Goal: Task Accomplishment & Management: Manage account settings

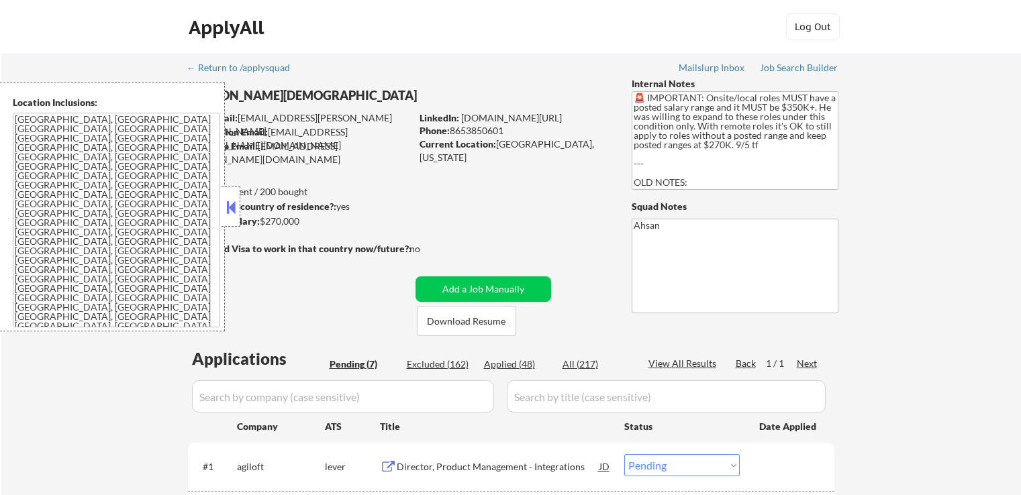
select select ""pending""
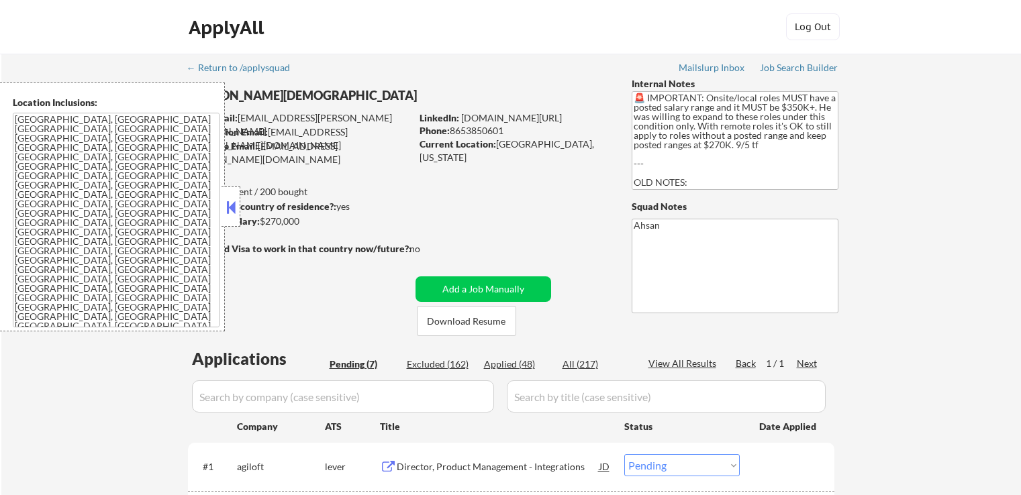
select select ""pending""
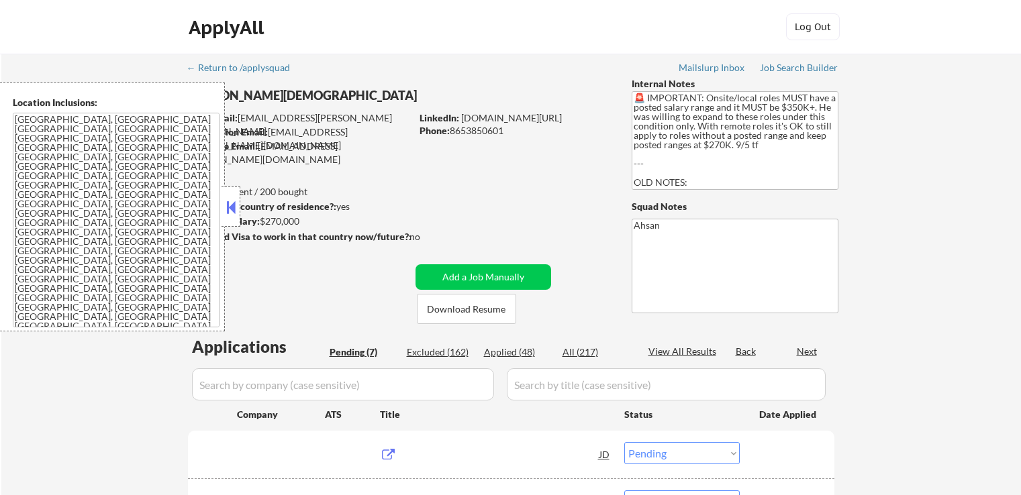
select select ""pending""
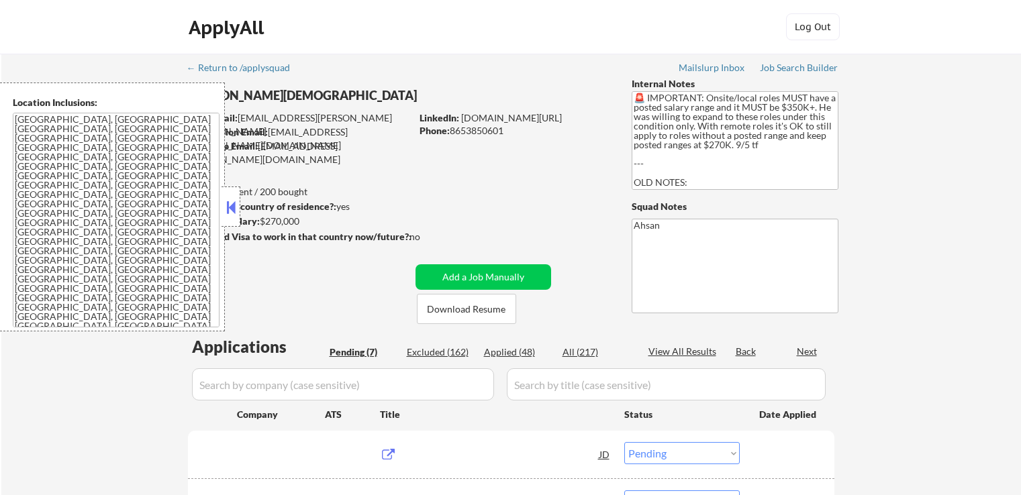
select select ""pending""
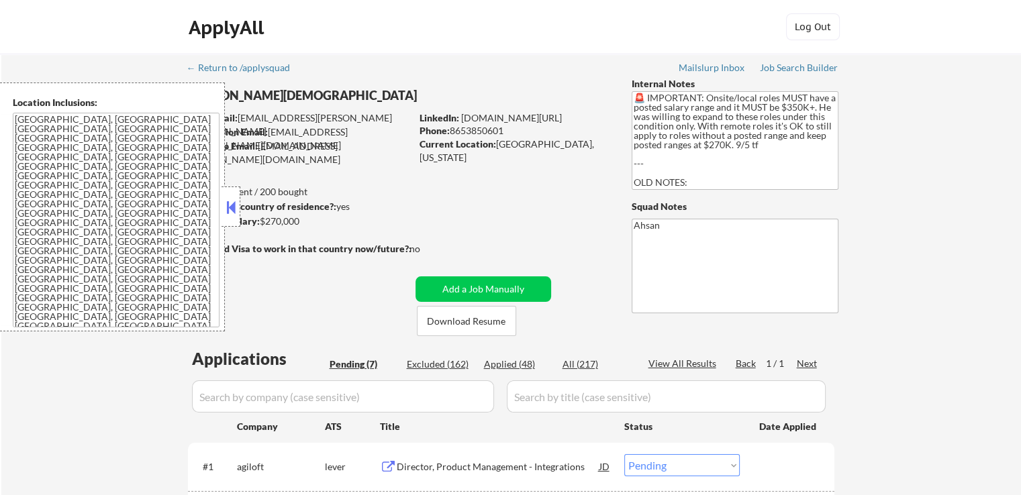
click at [226, 207] on button at bounding box center [230, 207] width 15 height 20
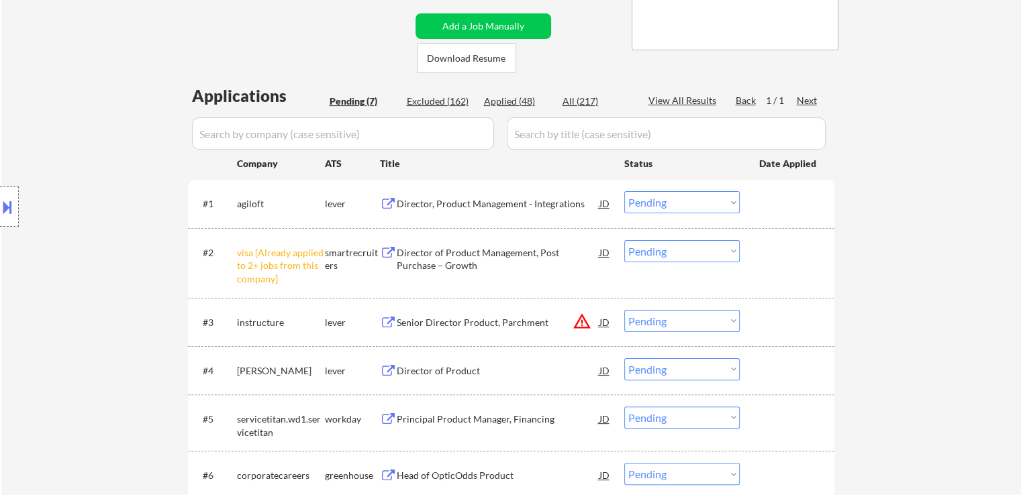
scroll to position [268, 0]
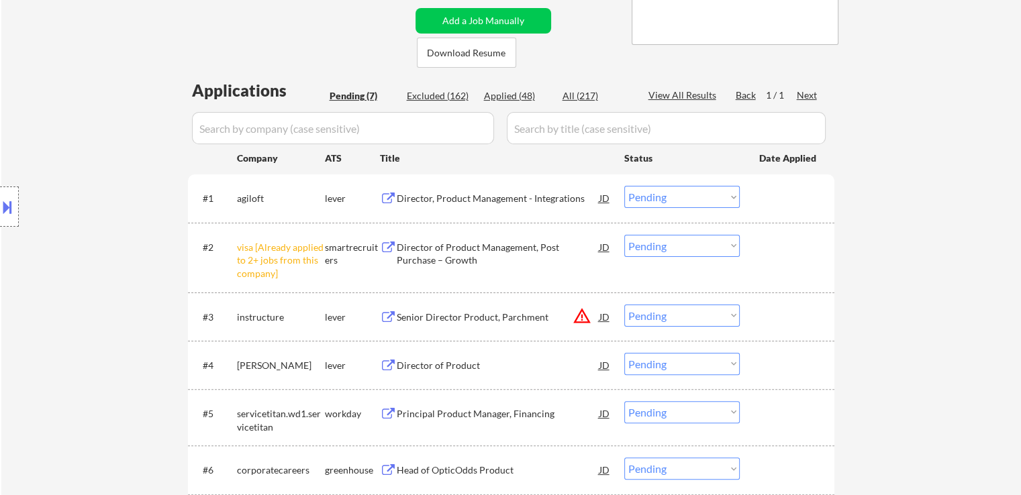
click at [678, 250] on select "Choose an option... Pending Applied Excluded (Questions) Excluded (Expired) Exc…" at bounding box center [681, 246] width 115 height 22
click at [624, 235] on select "Choose an option... Pending Applied Excluded (Questions) Excluded (Expired) Exc…" at bounding box center [681, 246] width 115 height 22
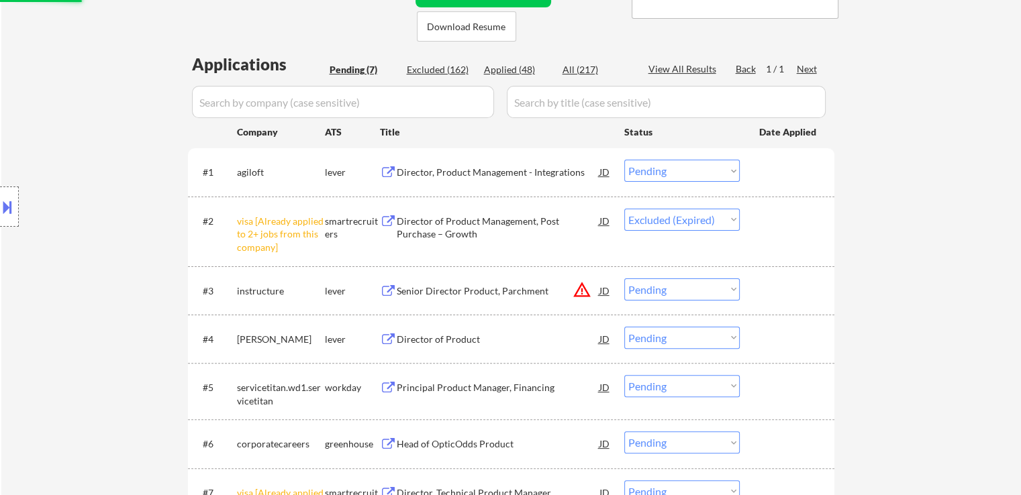
scroll to position [336, 0]
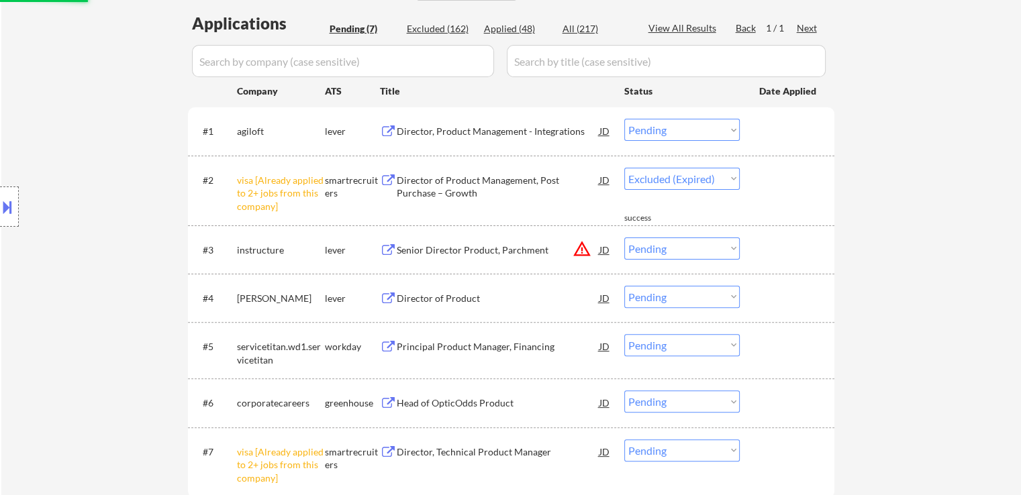
select select ""pending""
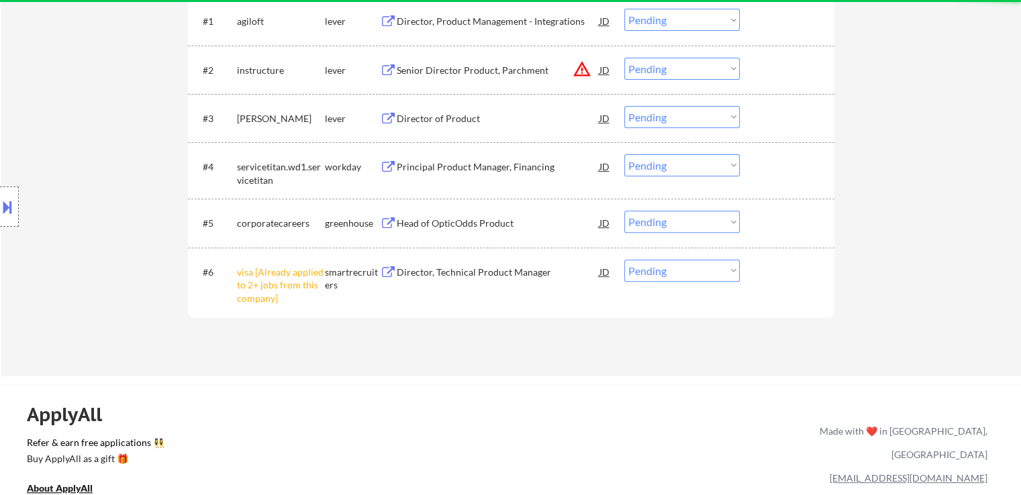
scroll to position [470, 0]
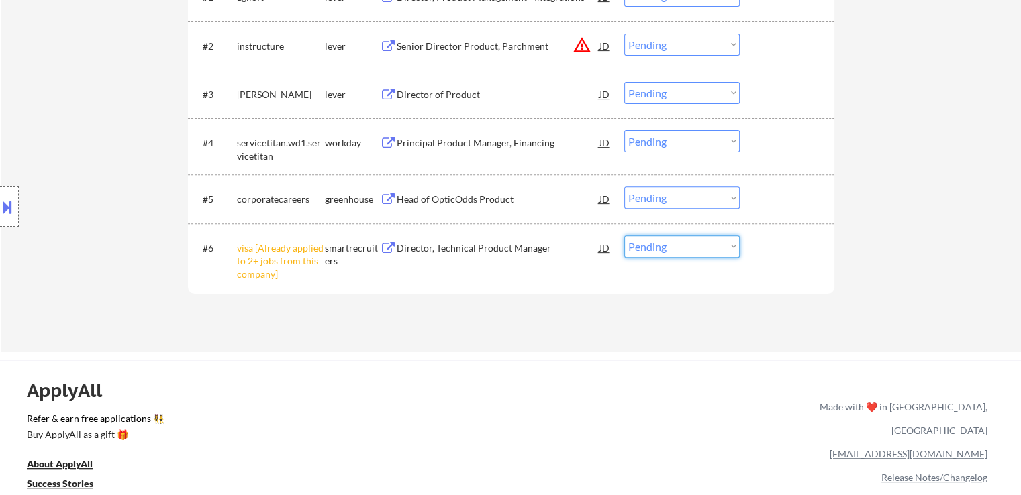
drag, startPoint x: 674, startPoint y: 245, endPoint x: 676, endPoint y: 254, distance: 9.1
click at [674, 245] on select "Choose an option... Pending Applied Excluded (Questions) Excluded (Expired) Exc…" at bounding box center [681, 247] width 115 height 22
select select ""excluded__other_""
click at [624, 236] on select "Choose an option... Pending Applied Excluded (Questions) Excluded (Expired) Exc…" at bounding box center [681, 247] width 115 height 22
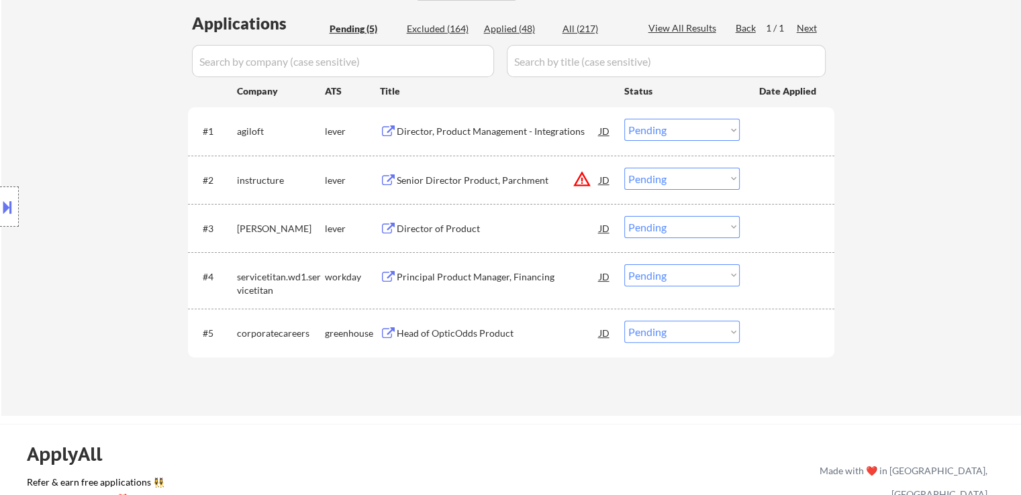
scroll to position [268, 0]
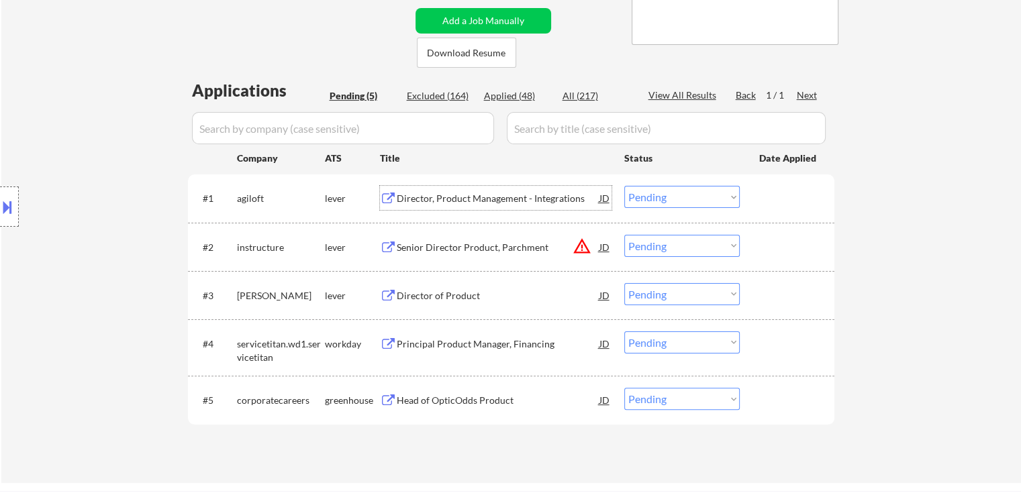
click at [446, 199] on div "Director, Product Management - Integrations" at bounding box center [498, 198] width 203 height 13
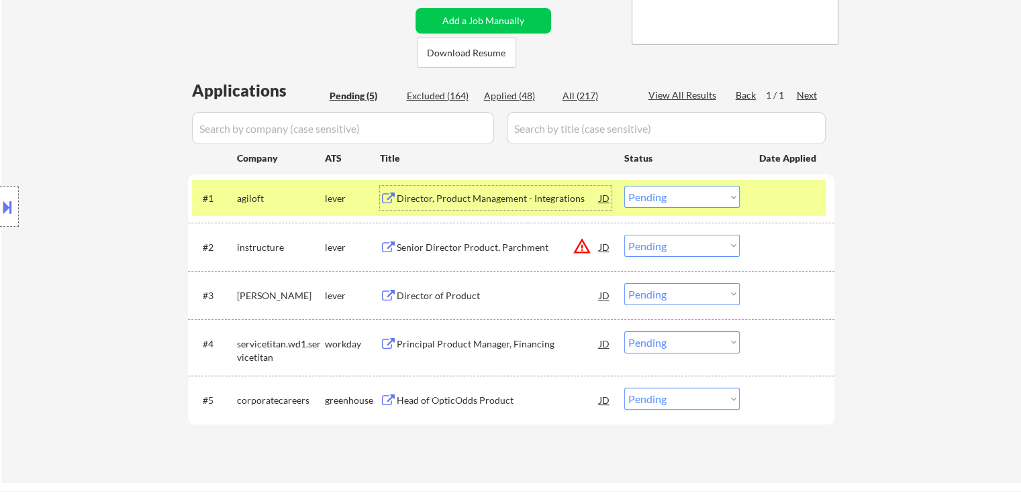
click at [460, 199] on div "Director, Product Management - Integrations" at bounding box center [498, 198] width 203 height 13
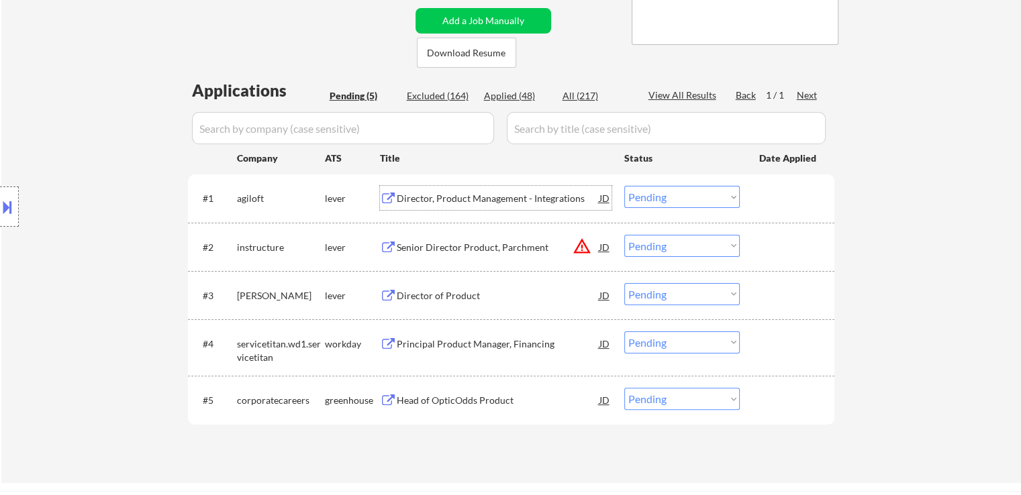
click at [401, 289] on div "Director of Product" at bounding box center [498, 295] width 203 height 13
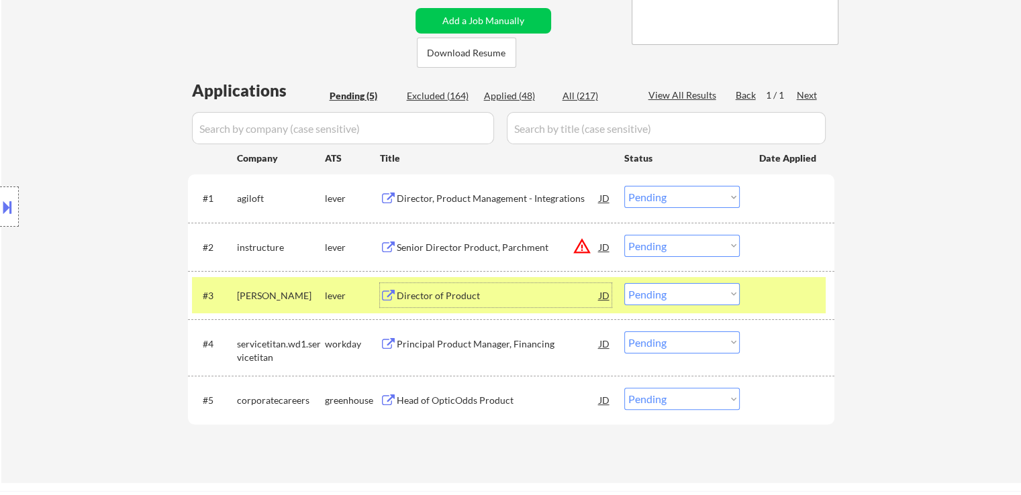
click at [675, 199] on select "Choose an option... Pending Applied Excluded (Questions) Excluded (Expired) Exc…" at bounding box center [681, 197] width 115 height 22
click at [624, 186] on select "Choose an option... Pending Applied Excluded (Questions) Excluded (Expired) Exc…" at bounding box center [681, 197] width 115 height 22
click at [430, 399] on div "Head of OpticOdds Product" at bounding box center [498, 400] width 203 height 13
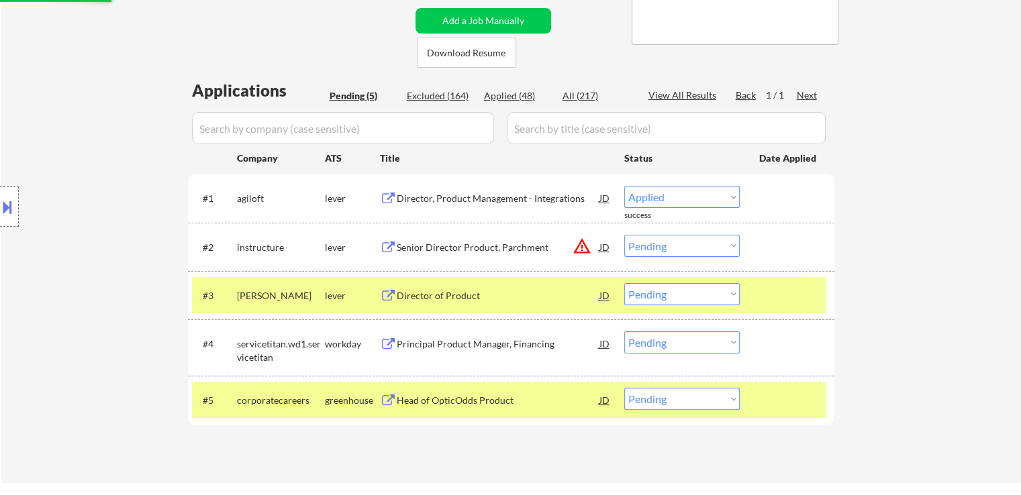
select select ""pending""
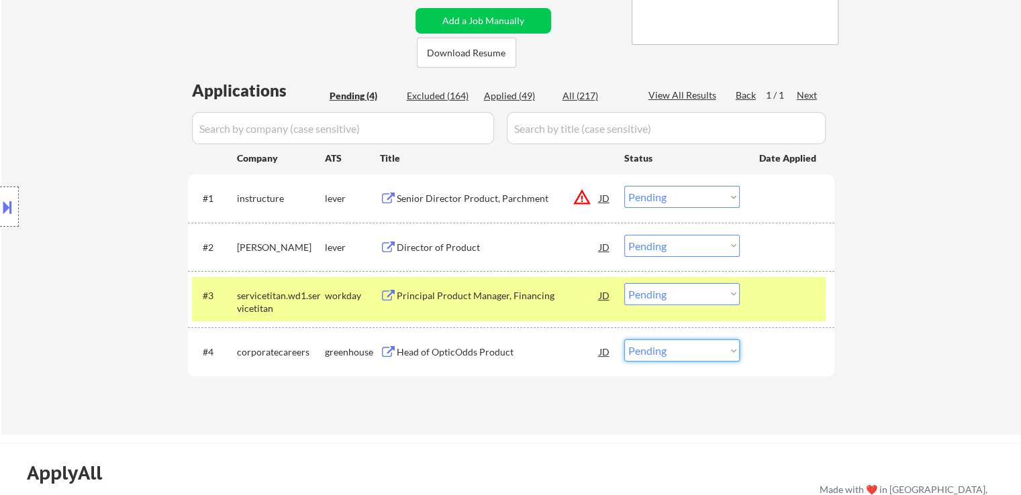
click at [656, 354] on select "Choose an option... Pending Applied Excluded (Questions) Excluded (Expired) Exc…" at bounding box center [681, 351] width 115 height 22
select select ""applied""
click at [624, 340] on select "Choose an option... Pending Applied Excluded (Questions) Excluded (Expired) Exc…" at bounding box center [681, 351] width 115 height 22
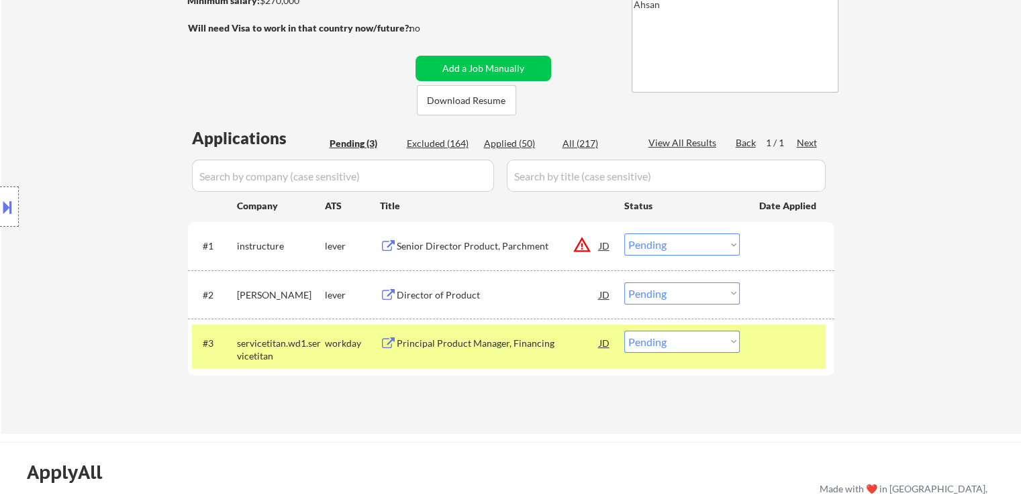
scroll to position [201, 0]
